Goal: Communication & Community: Answer question/provide support

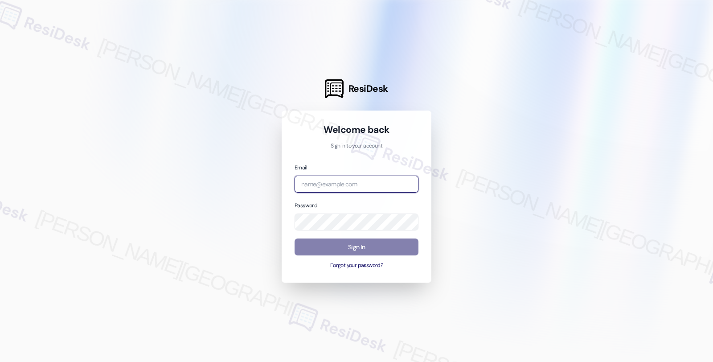
drag, startPoint x: 0, startPoint y: 0, endPoint x: 323, endPoint y: 180, distance: 369.2
click at [323, 180] on input "email" at bounding box center [357, 184] width 124 height 17
type input "[EMAIL_ADDRESS][PERSON_NAME][DOMAIN_NAME]"
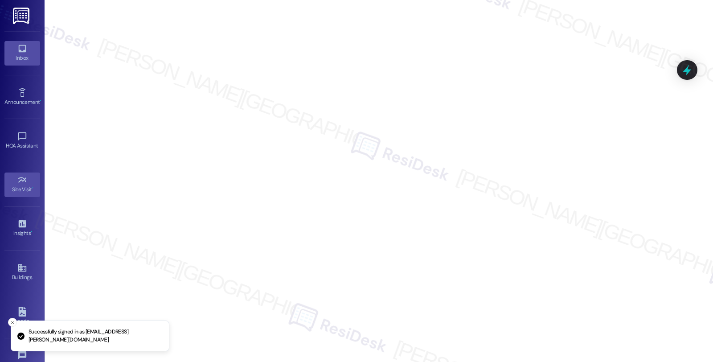
click at [32, 49] on link "Inbox" at bounding box center [22, 53] width 36 height 24
